Goal: Task Accomplishment & Management: Complete application form

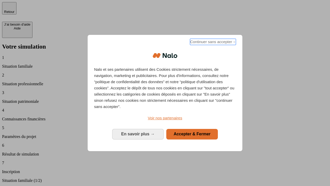
click at [213, 43] on span "Continuer sans accepter →" at bounding box center [213, 42] width 46 height 6
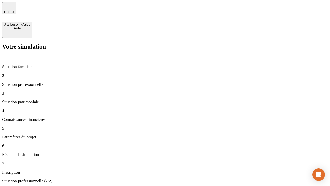
type input "30 000"
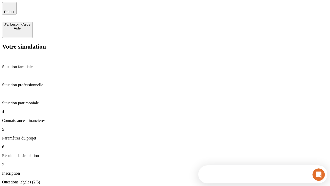
scroll to position [1, 0]
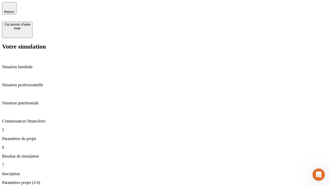
type input "25"
type input "1 000"
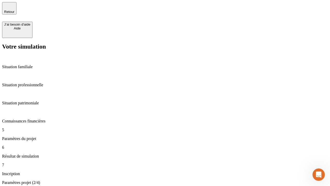
type input "640"
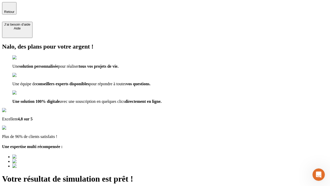
type input "[EMAIL_ADDRESS][PERSON_NAME][DOMAIN_NAME]"
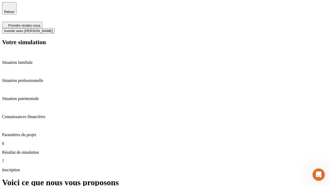
click at [53, 29] on span "Investir avec [PERSON_NAME]" at bounding box center [28, 31] width 48 height 4
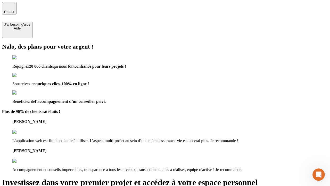
type input "[PERSON_NAME][EMAIL_ADDRESS][DOMAIN_NAME]"
